Goal: Task Accomplishment & Management: Manage account settings

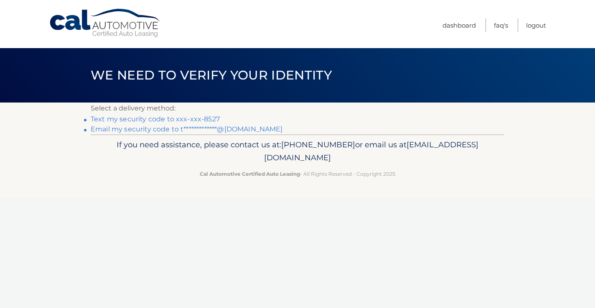
click at [206, 117] on link "Text my security code to xxx-xxx-8527" at bounding box center [155, 119] width 129 height 8
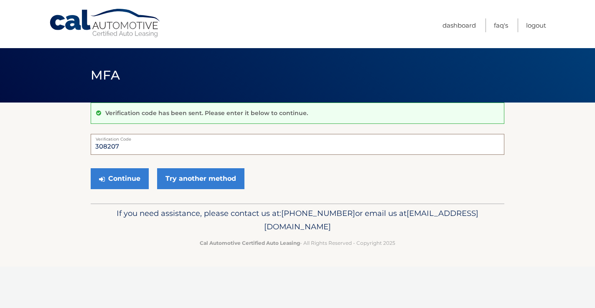
type input "308207"
click at [120, 178] on button "Continue" at bounding box center [120, 178] width 58 height 21
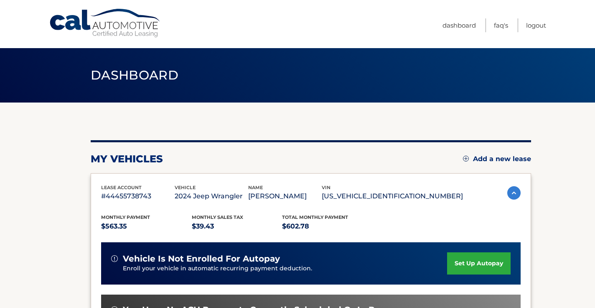
click at [541, 207] on section "my vehicles Add a new lease lease account #44455738743 vehicle 2024 Jeep Wrangl…" at bounding box center [297, 272] width 595 height 341
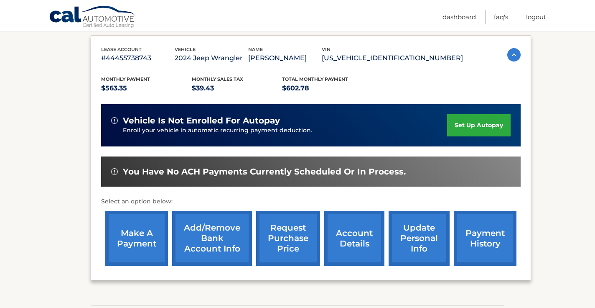
scroll to position [170, 0]
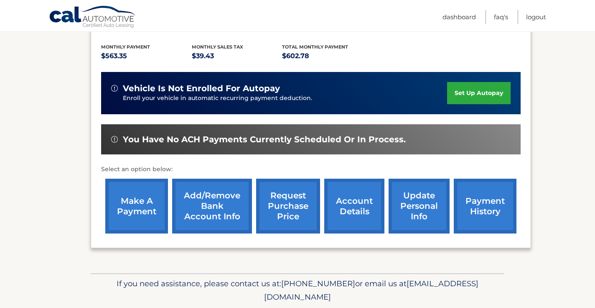
click at [139, 207] on link "make a payment" at bounding box center [136, 205] width 63 height 55
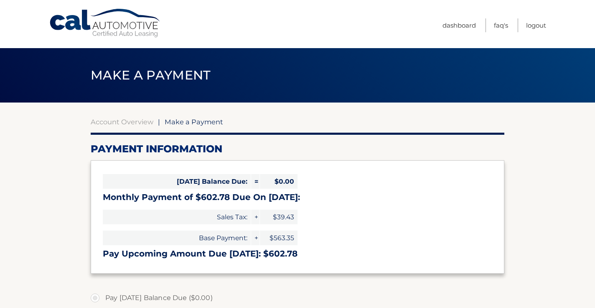
select select "ZjQzNTMzNmQtMmY4Mi00OTI4LTlmNGItOGU3OGY1MmQ0ODVi"
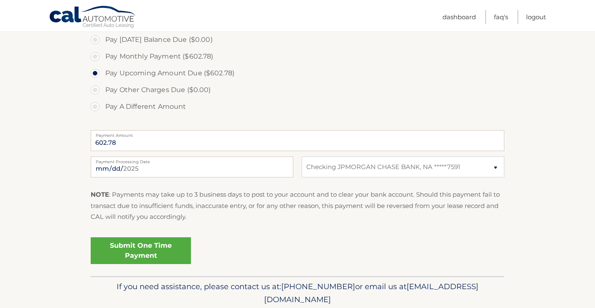
scroll to position [264, 0]
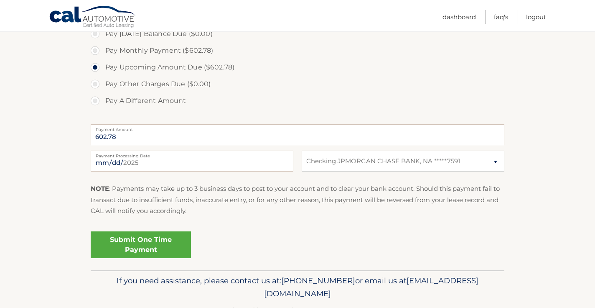
click at [123, 245] on link "Submit One Time Payment" at bounding box center [141, 244] width 100 height 27
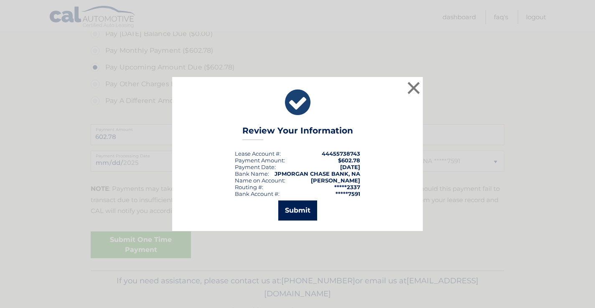
click at [303, 211] on button "Submit" at bounding box center [297, 210] width 39 height 20
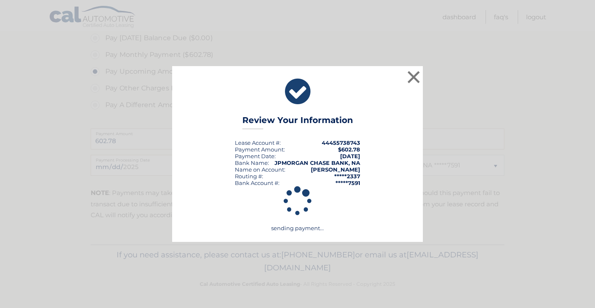
scroll to position [257, 0]
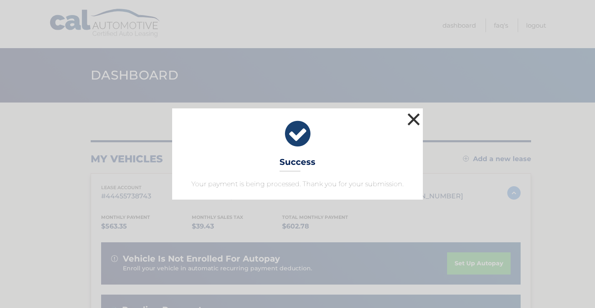
click at [415, 114] on button "×" at bounding box center [413, 119] width 17 height 17
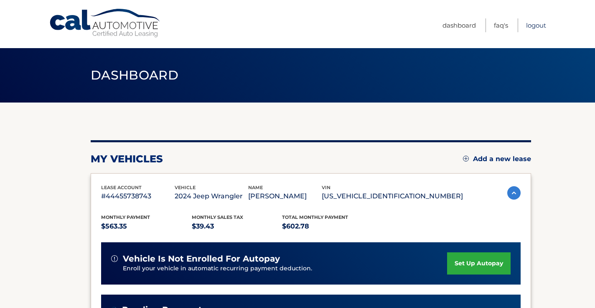
click at [539, 25] on link "Logout" at bounding box center [536, 25] width 20 height 14
